Goal: Information Seeking & Learning: Learn about a topic

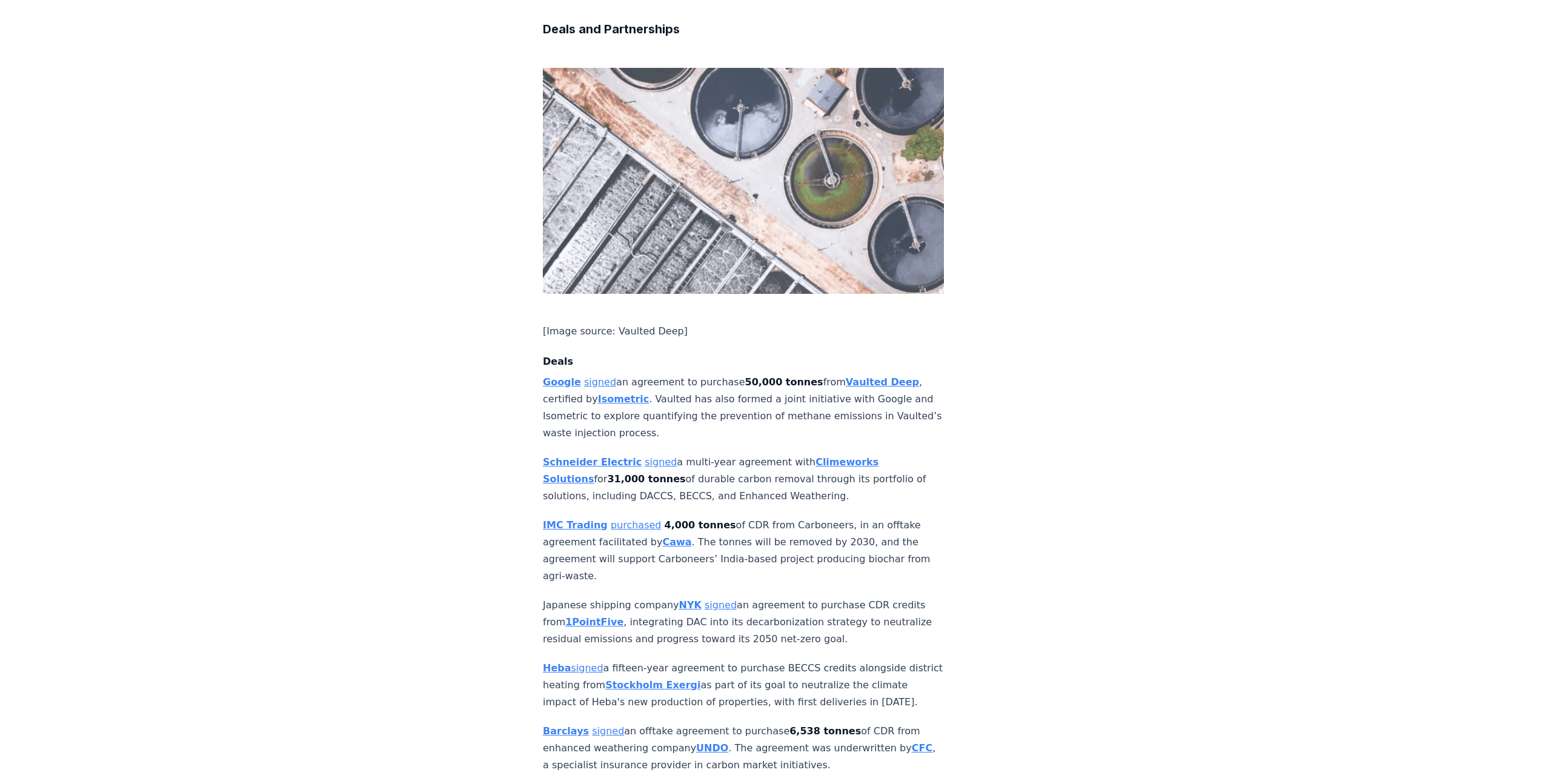
scroll to position [640, 0]
click at [592, 373] on p "Google signed an agreement to purchase 50,000 tonnes from Vaulted Deep , certif…" at bounding box center [744, 407] width 401 height 68
click at [592, 376] on link "signed" at bounding box center [600, 382] width 32 height 12
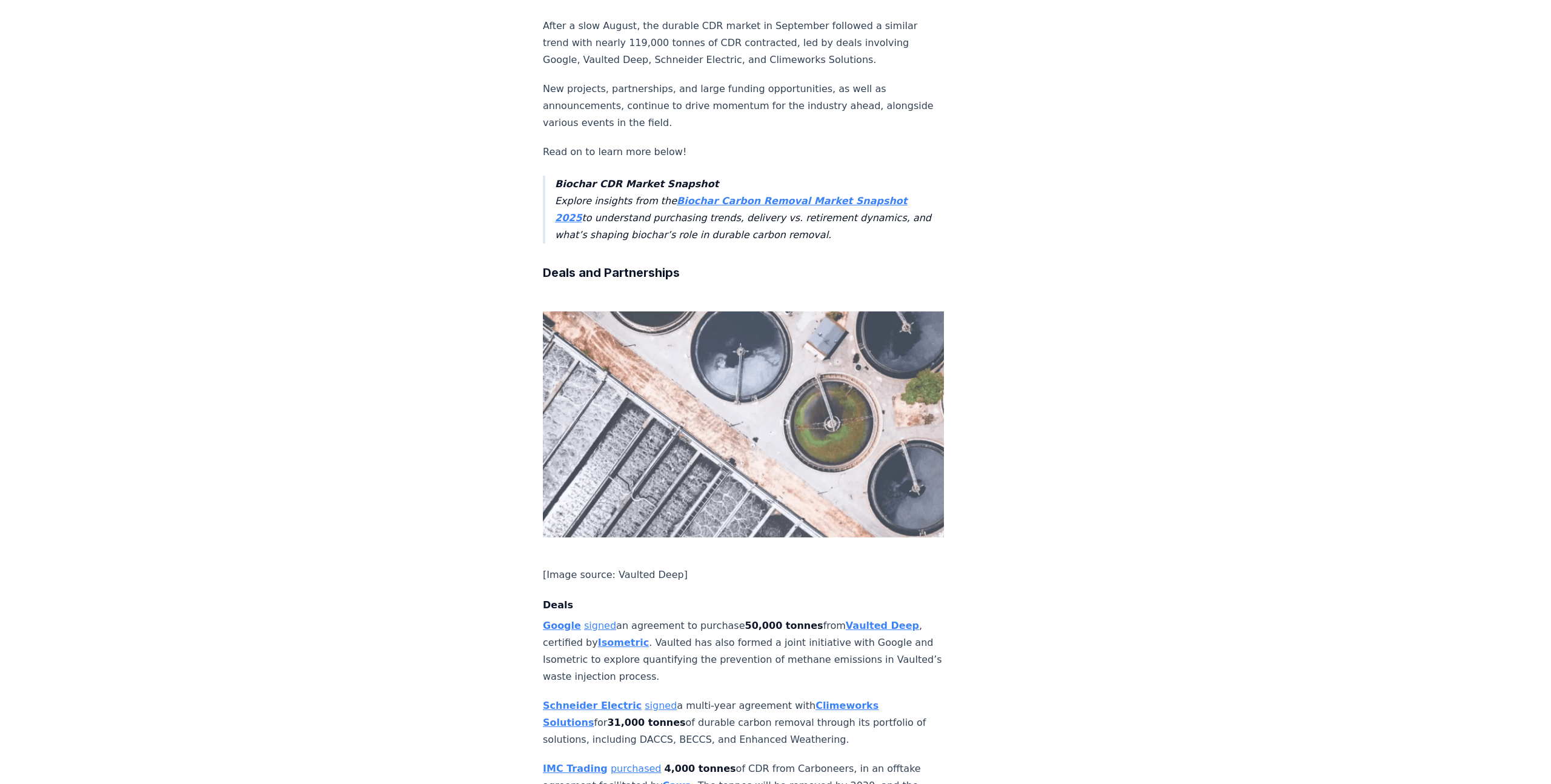
scroll to position [400, 0]
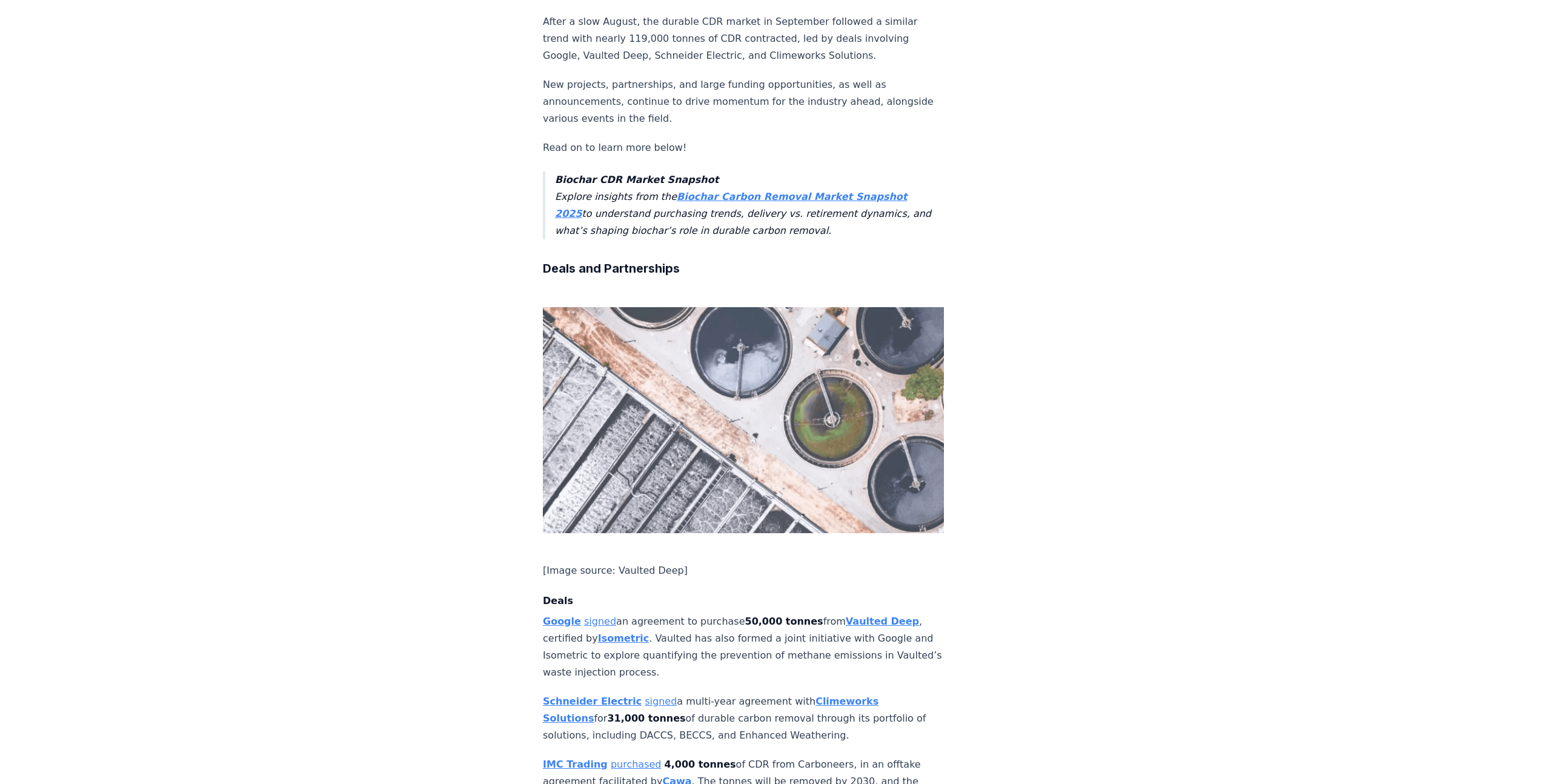
click at [570, 615] on strong "Google" at bounding box center [562, 621] width 38 height 12
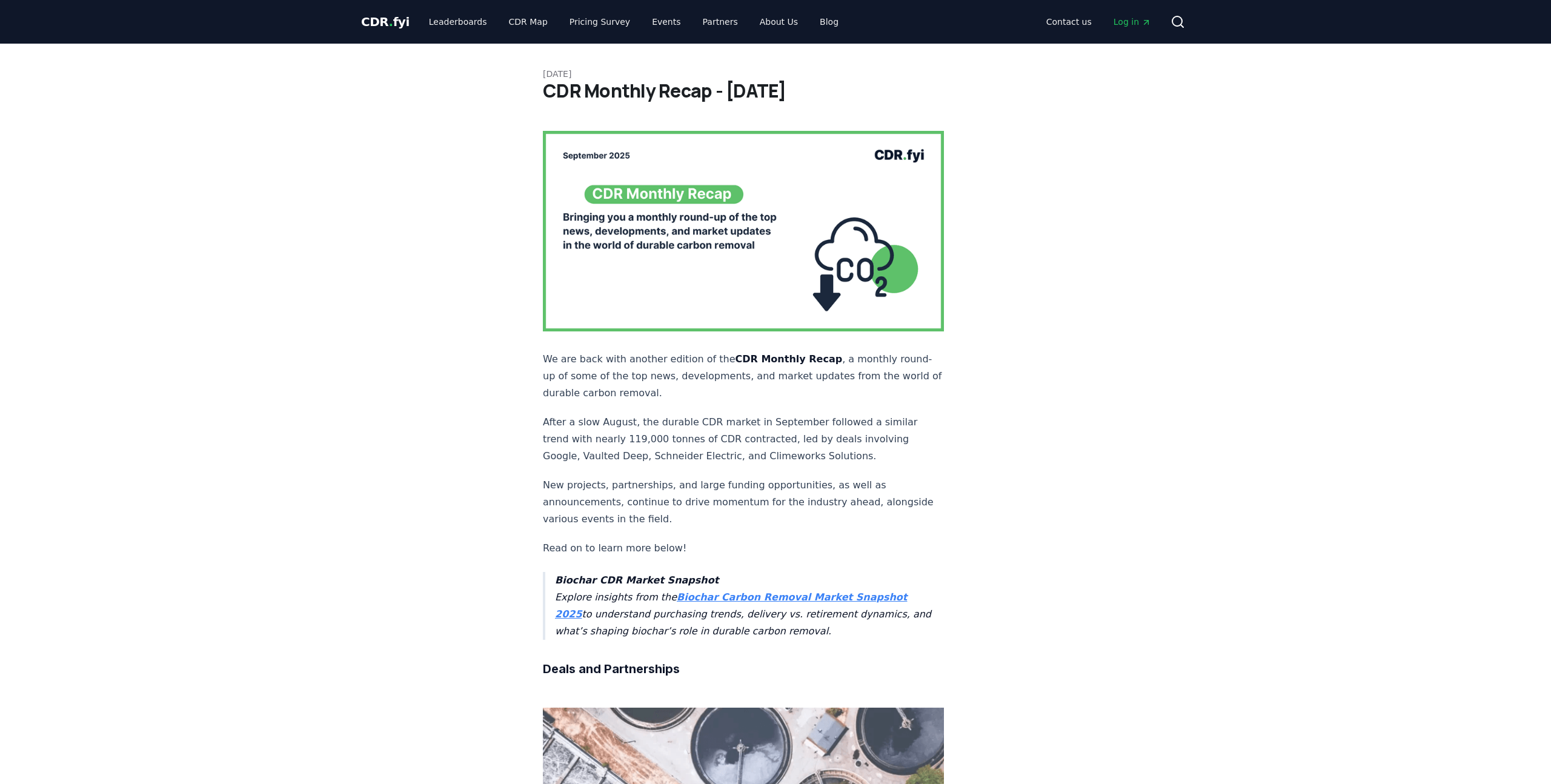
scroll to position [400, 0]
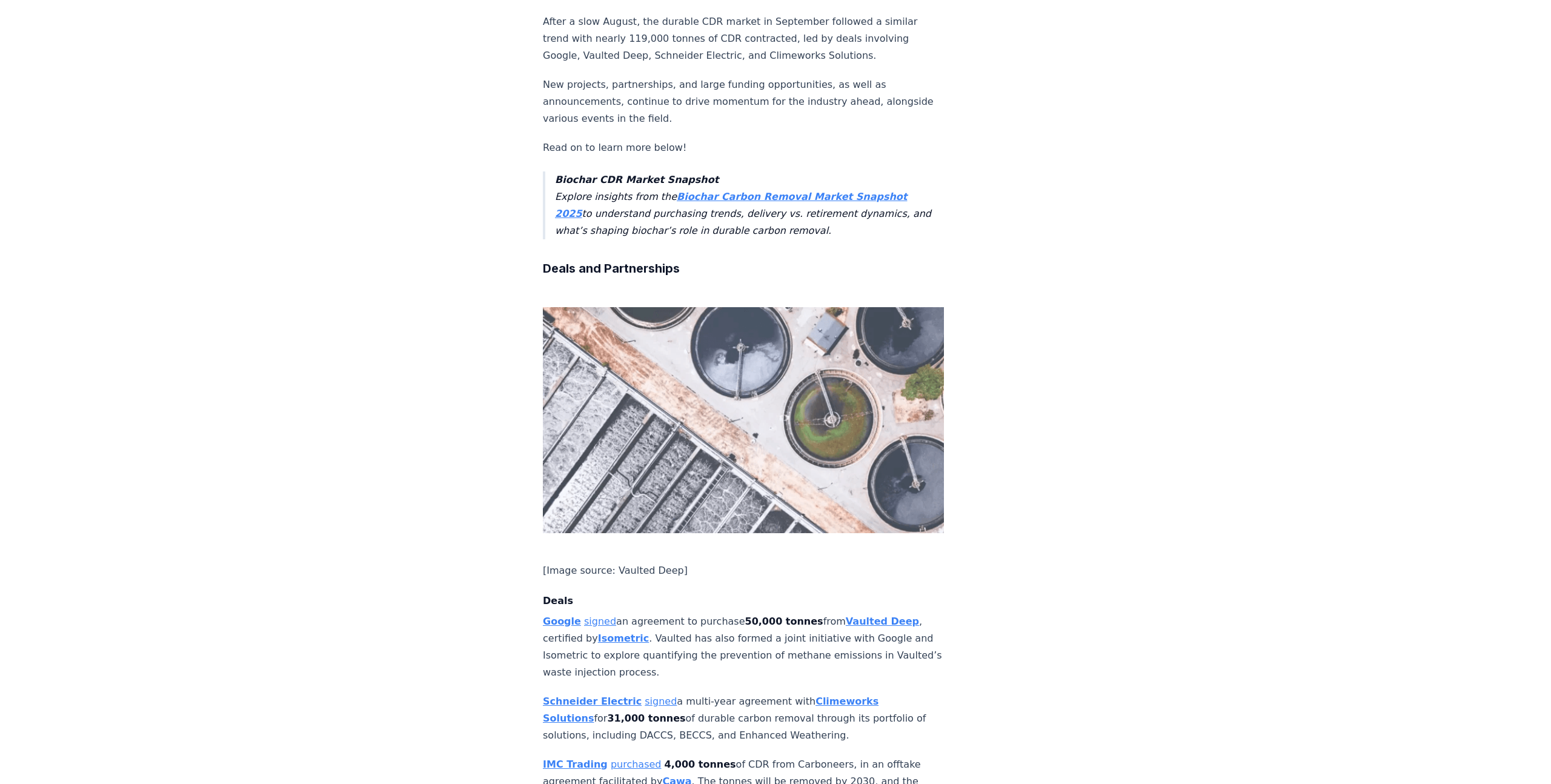
click at [592, 615] on link "signed" at bounding box center [600, 621] width 32 height 12
